Goal: Task Accomplishment & Management: Manage account settings

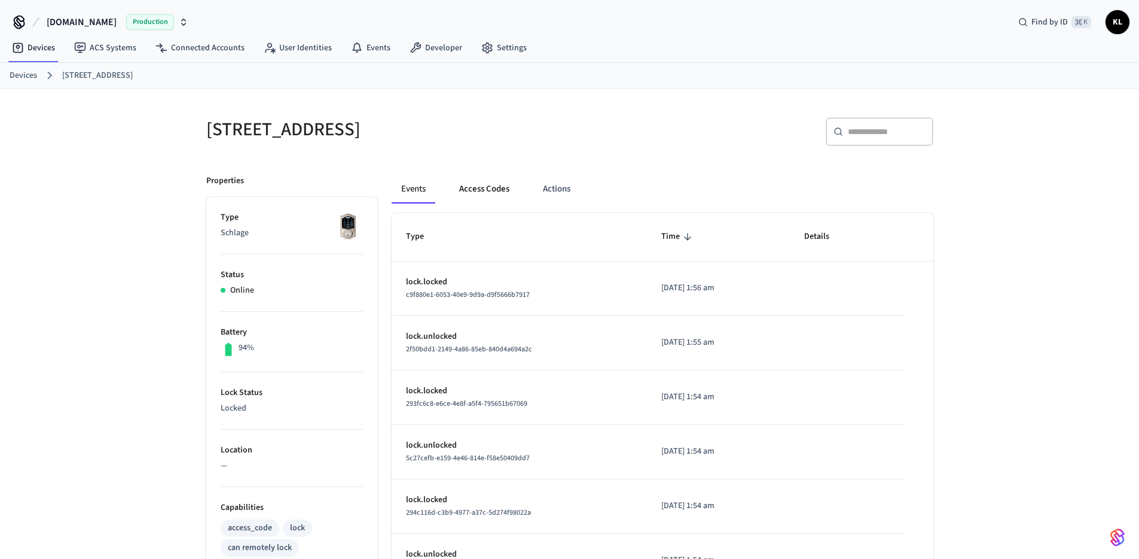
click at [482, 191] on button "Access Codes" at bounding box center [484, 189] width 69 height 29
click at [493, 185] on button "Access Codes" at bounding box center [484, 189] width 69 height 29
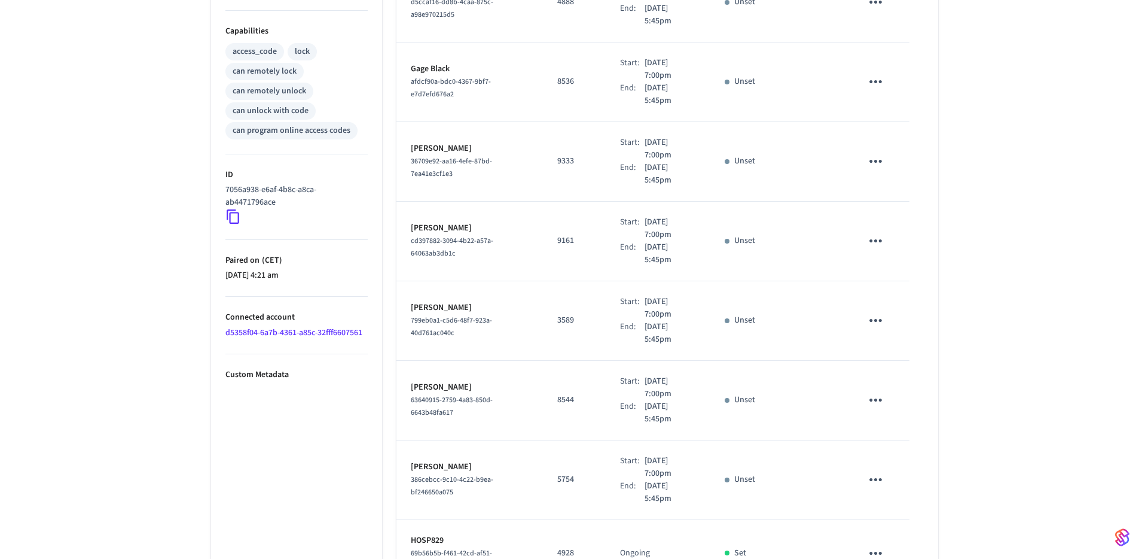
scroll to position [544, 0]
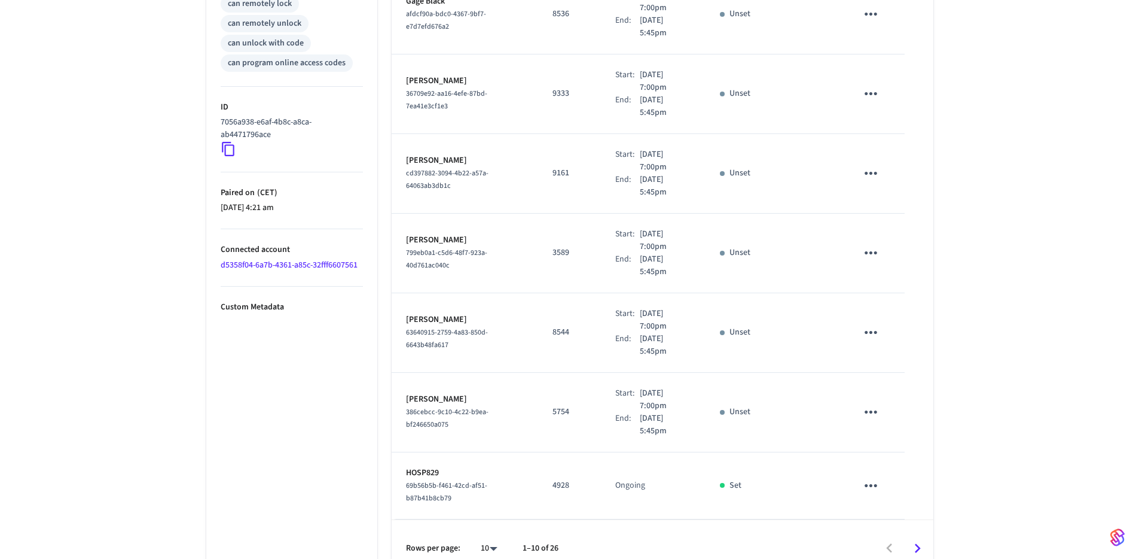
click at [490, 530] on body "Hospitable.com Production Find by ID ⌘ K KL Devices ACS Systems Connected Accou…" at bounding box center [569, 16] width 1139 height 1121
click at [498, 527] on li "All" at bounding box center [484, 524] width 32 height 32
type input "**"
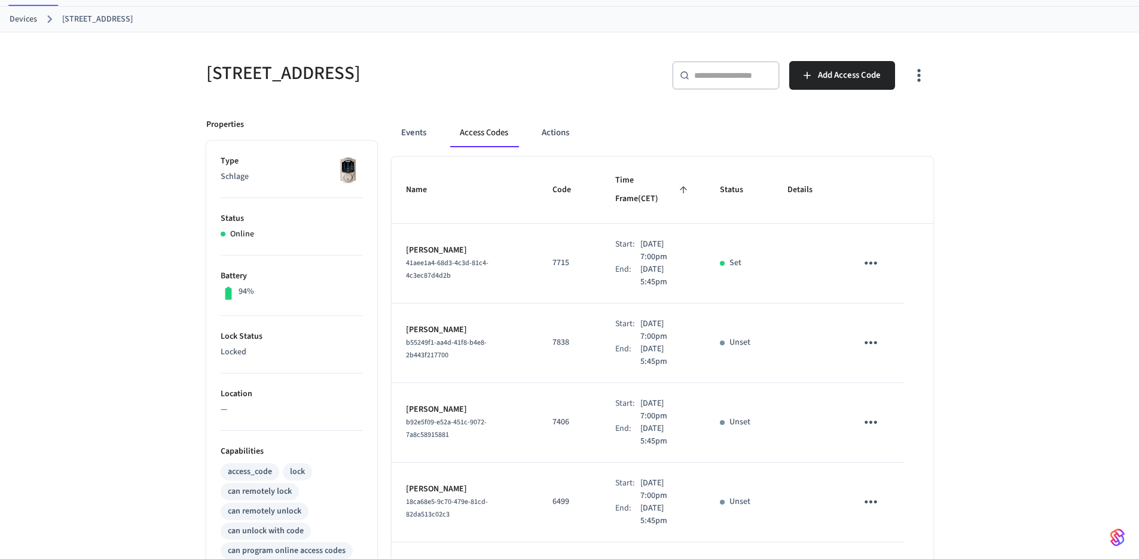
scroll to position [0, 0]
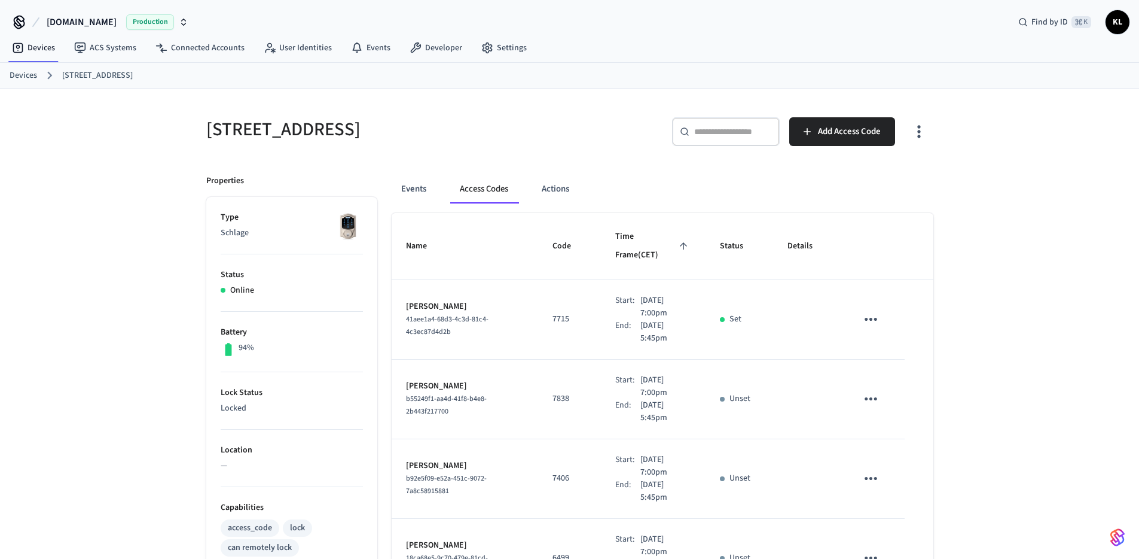
click at [430, 300] on p "Karlee Gardner" at bounding box center [465, 306] width 118 height 13
copy p "Karlee Gardner"
click at [435, 314] on span "41aee1a4-68d3-4c3d-81c4-4c3ec87d4d2b" at bounding box center [447, 325] width 83 height 23
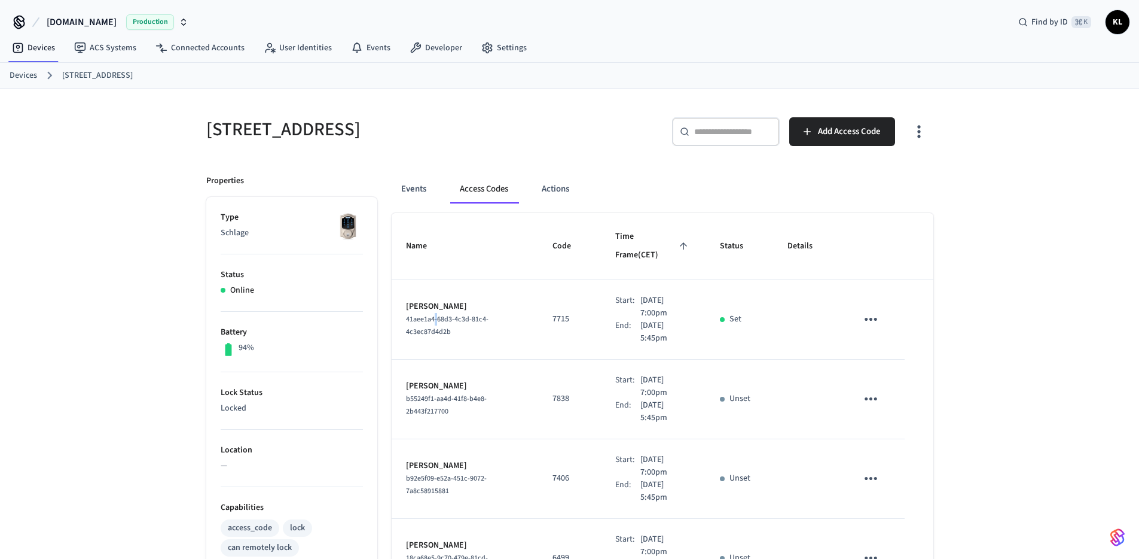
click at [435, 314] on span "41aee1a4-68d3-4c3d-81c4-4c3ec87d4d2b" at bounding box center [447, 325] width 83 height 23
copy span "41aee1a4-68d3-4c3d-81c4-4c3ec87d4d2b"
click at [449, 300] on p "Karlee Gardner" at bounding box center [465, 306] width 118 height 13
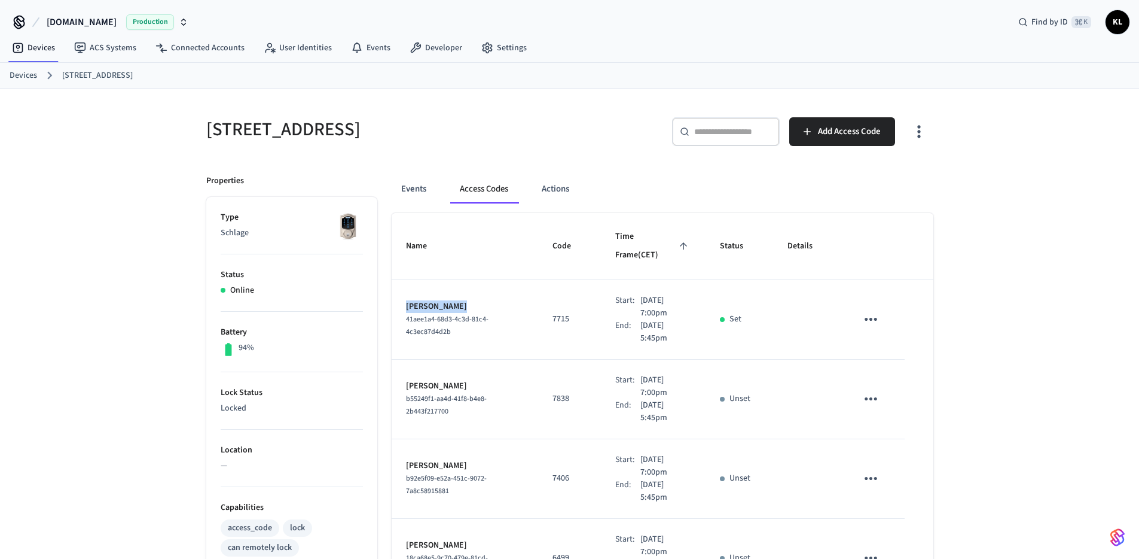
click at [449, 300] on p "Karlee Gardner" at bounding box center [465, 306] width 118 height 13
copy p "Karlee Gardner"
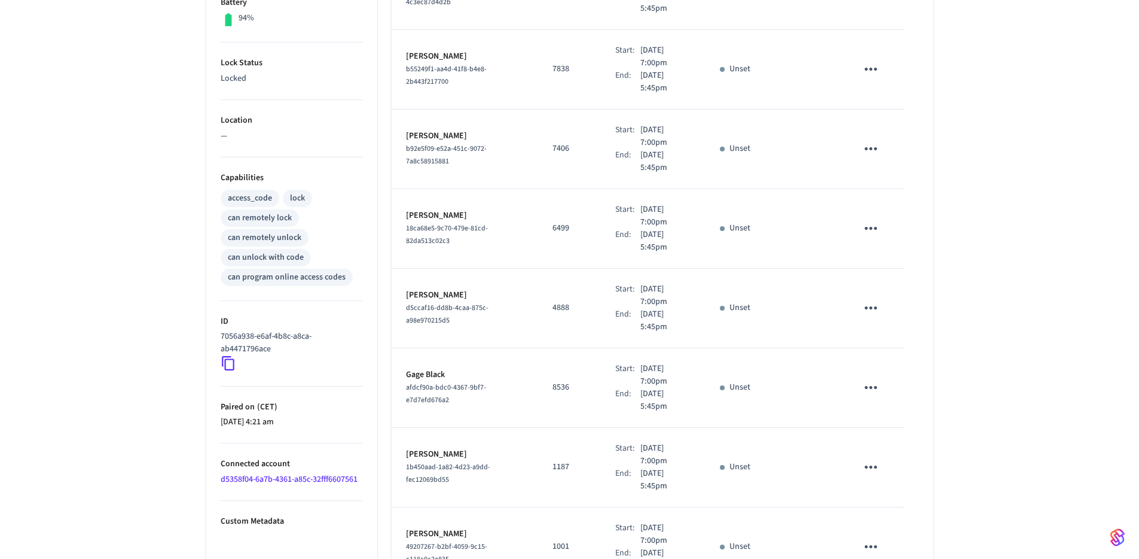
scroll to position [345, 0]
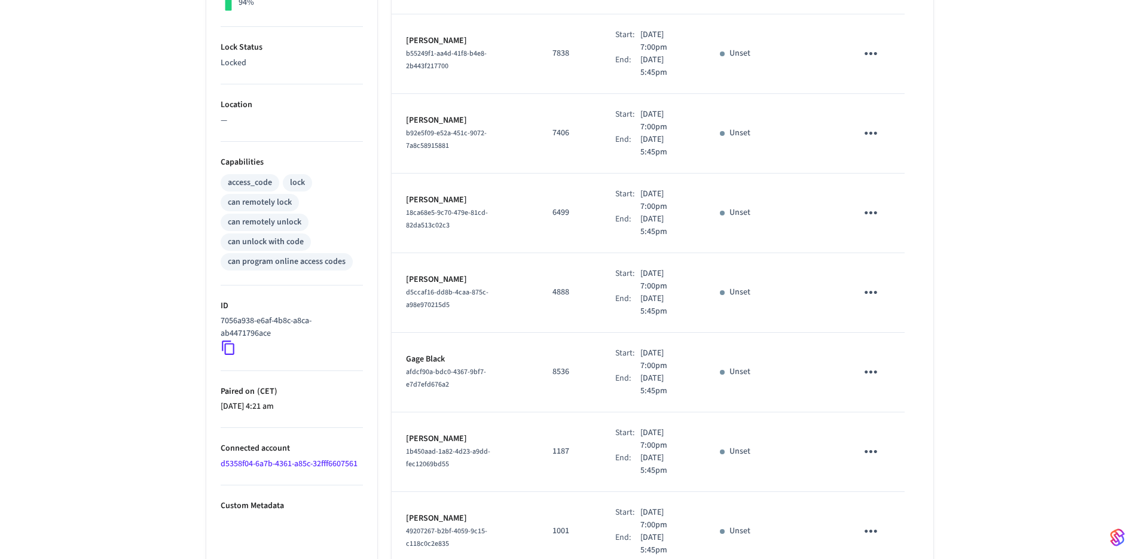
click at [231, 351] on icon at bounding box center [229, 348] width 16 height 16
